Goal: Register for event/course

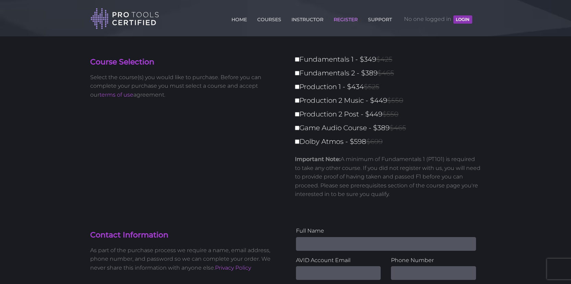
drag, startPoint x: 392, startPoint y: 128, endPoint x: 301, endPoint y: 62, distance: 112.9
click at [301, 62] on div "Fundamentals 1 - $349 $425 Fundamentals 2 - $389 $465 Production 1 - $434 $525 …" at bounding box center [386, 128] width 190 height 151
click at [250, 138] on div "Course Selection Select the course(s) you would like to purchase. Before you ca…" at bounding box center [285, 131] width 401 height 156
click at [298, 59] on input "Fundamentals 1 - $349 $425" at bounding box center [297, 59] width 4 height 4
checkbox input "true"
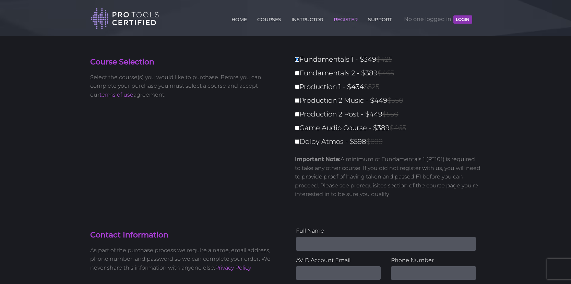
type input "349"
click at [298, 73] on input "Fundamentals 2 - $389 $465" at bounding box center [297, 73] width 4 height 4
checkbox input "true"
type input "738"
click at [297, 86] on input "Production 1 - $434 $525" at bounding box center [297, 87] width 4 height 4
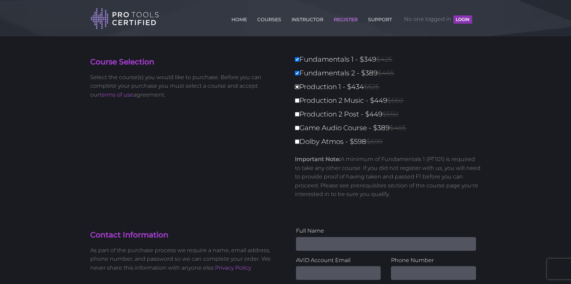
checkbox input "true"
type input "1172"
click at [297, 101] on input "Production 2 Music - $449 $550" at bounding box center [297, 100] width 4 height 4
checkbox input "true"
type input "1621"
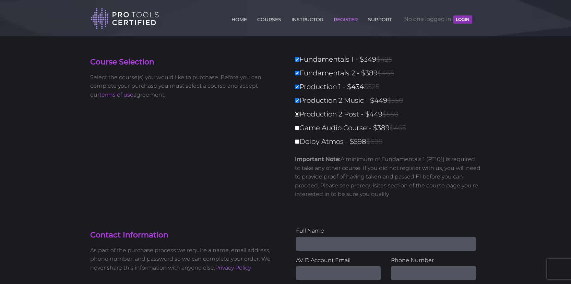
click at [297, 114] on input "Production 2 Post - $449 $550" at bounding box center [297, 114] width 4 height 4
checkbox input "true"
type input "2070"
click at [297, 127] on input "Game Audio Course - $389 $465" at bounding box center [297, 128] width 4 height 4
checkbox input "true"
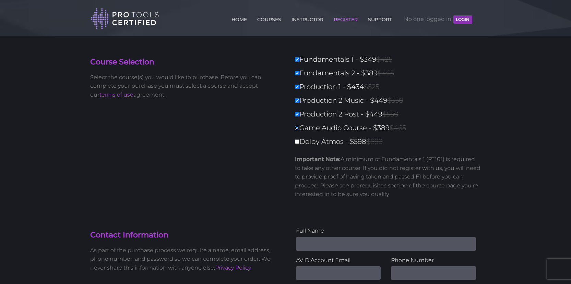
type input "2459"
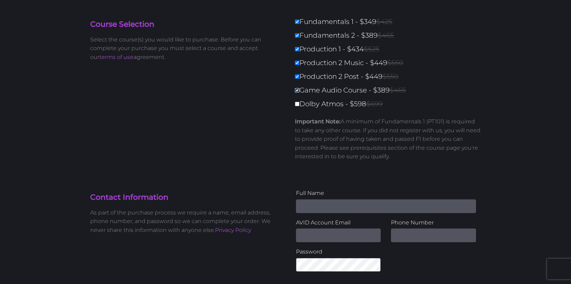
scroll to position [33, 0]
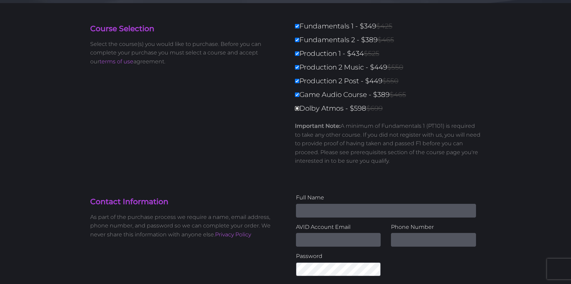
click at [297, 109] on input "Dolby Atmos - $598 $699" at bounding box center [297, 108] width 4 height 4
checkbox input "true"
type input "3057"
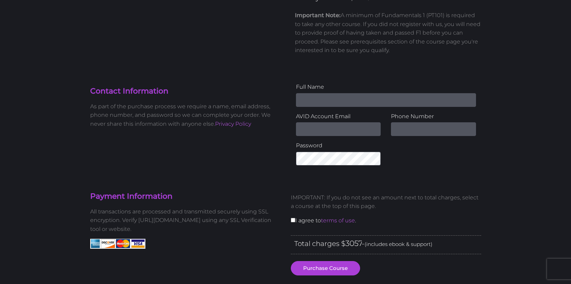
scroll to position [0, 0]
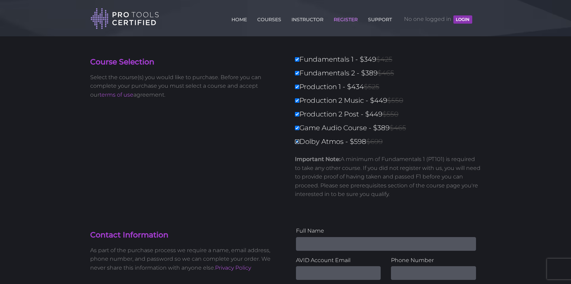
click at [296, 141] on input "Dolby Atmos - $598 $699" at bounding box center [297, 141] width 4 height 4
checkbox input "false"
type input "2459"
click at [298, 128] on input "Game Audio Course - $389 $465" at bounding box center [297, 128] width 4 height 4
checkbox input "false"
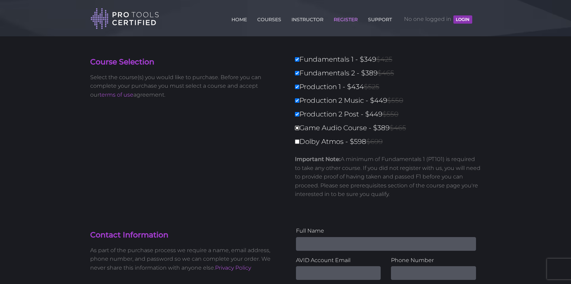
type input "2070"
click at [296, 116] on input "Production 2 Post - $449 $550" at bounding box center [297, 114] width 4 height 4
checkbox input "false"
type input "1621"
click at [297, 100] on input "Production 2 Music - $449 $550" at bounding box center [297, 100] width 4 height 4
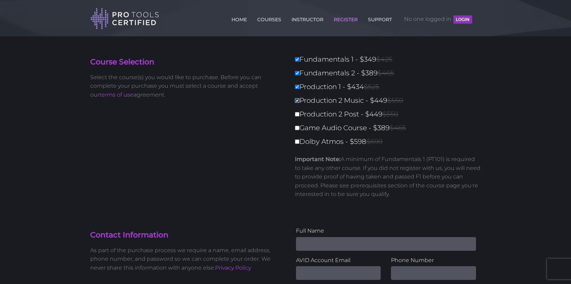
checkbox input "false"
type input "1172"
click at [296, 87] on input "Production 1 - $434 $525" at bounding box center [297, 87] width 4 height 4
checkbox input "false"
type input "738"
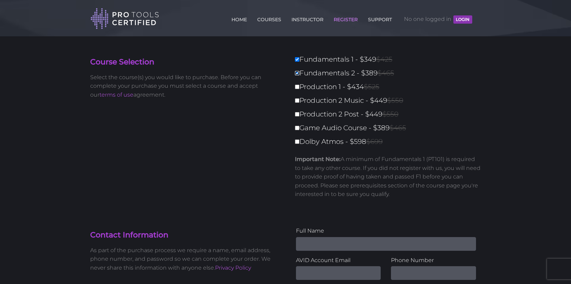
click at [297, 73] on input "Fundamentals 2 - $389 $465" at bounding box center [297, 73] width 4 height 4
checkbox input "false"
type input "349"
click at [296, 60] on input "Fundamentals 1 - $349 $425" at bounding box center [297, 59] width 4 height 4
checkbox input "false"
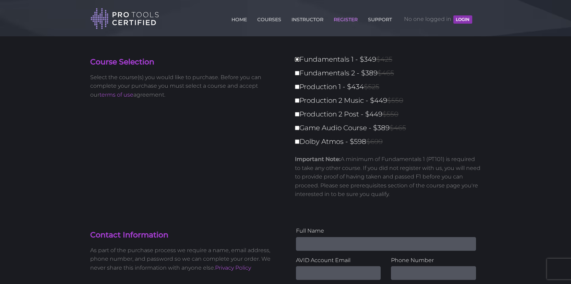
type input "0"
click at [297, 60] on input "Fundamentals 1 - $349 $425" at bounding box center [297, 59] width 4 height 4
checkbox input "true"
type input "349"
click at [296, 75] on input "Fundamentals 2 - $389 $465" at bounding box center [297, 73] width 4 height 4
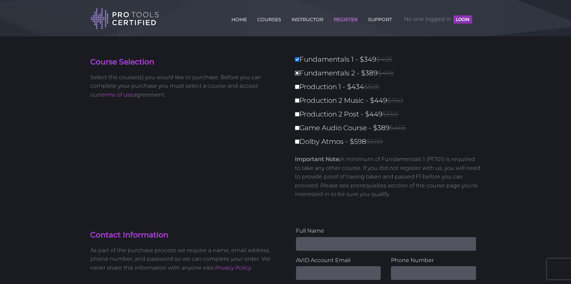
checkbox input "true"
type input "738"
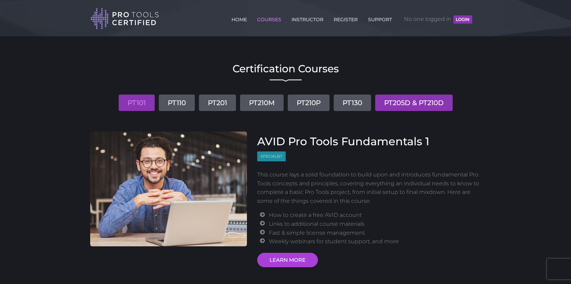
click at [417, 105] on link "PT205D & PT210D" at bounding box center [413, 103] width 77 height 16
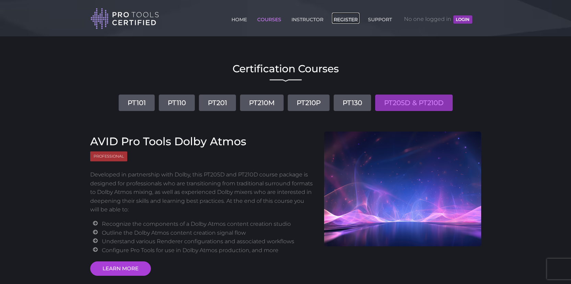
click at [340, 19] on link "REGISTER" at bounding box center [345, 18] width 27 height 11
